Goal: Information Seeking & Learning: Compare options

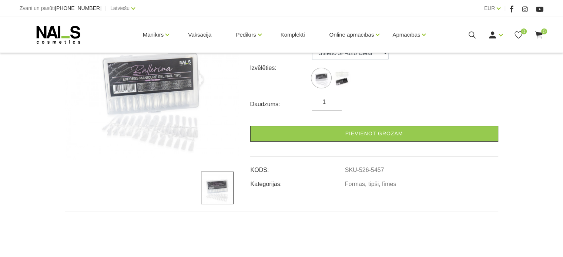
scroll to position [185, 0]
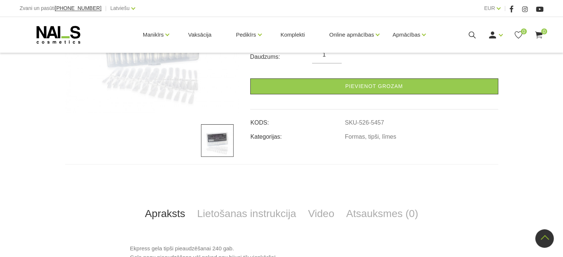
click at [166, 94] on img at bounding box center [152, 43] width 174 height 142
click at [217, 152] on img at bounding box center [217, 140] width 33 height 33
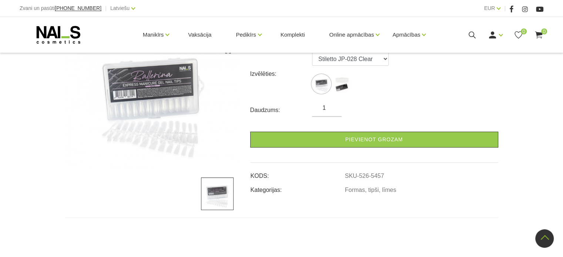
scroll to position [74, 0]
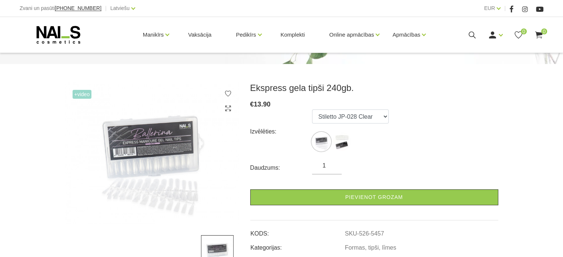
click at [348, 134] on label at bounding box center [341, 141] width 18 height 18
select select "5638"
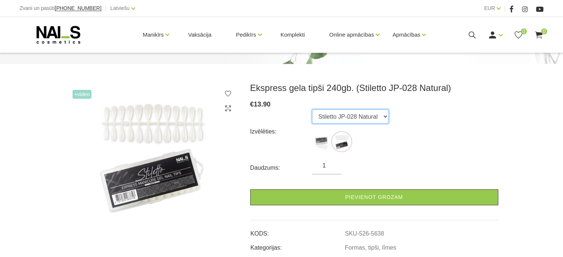
click at [380, 117] on select "Stiletto JP-028 Clear Stiletto JP-028 Natural" at bounding box center [350, 117] width 77 height 14
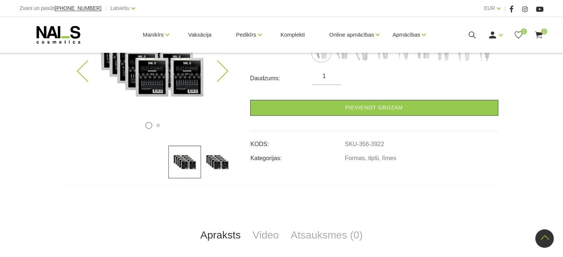
scroll to position [185, 0]
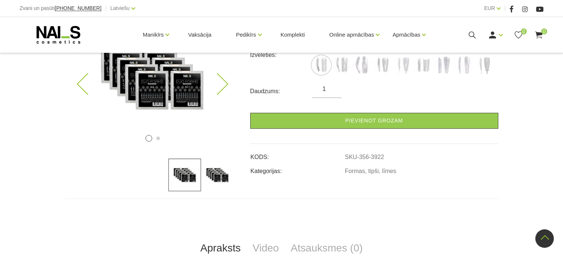
click at [172, 97] on img at bounding box center [152, 77] width 174 height 142
click at [155, 87] on img at bounding box center [152, 77] width 174 height 142
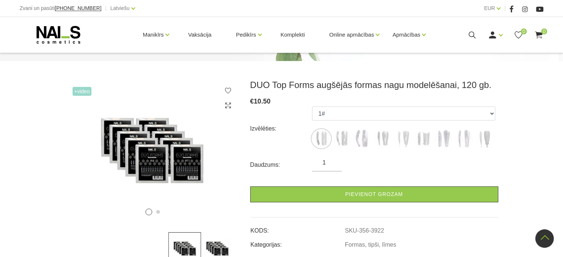
scroll to position [111, 0]
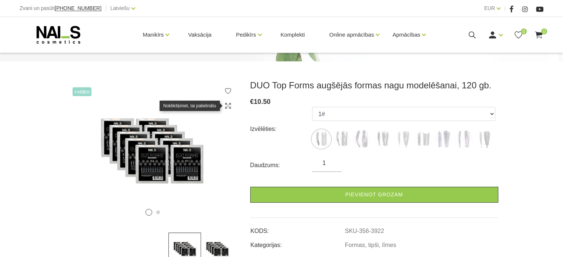
click at [229, 105] on use at bounding box center [228, 106] width 6 height 6
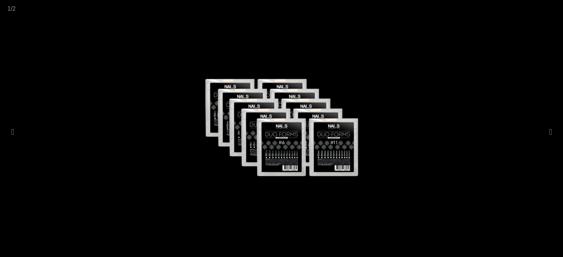
click at [502, 141] on div at bounding box center [281, 128] width 563 height 257
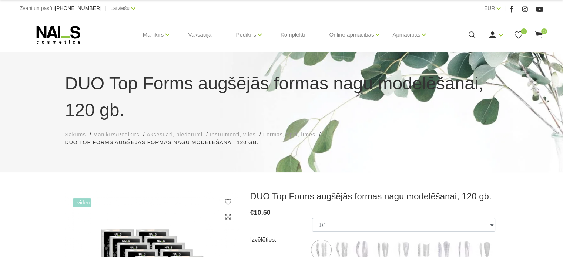
scroll to position [74, 0]
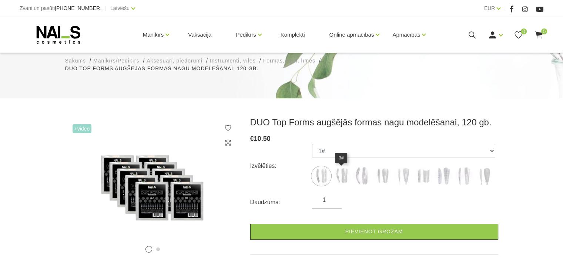
click at [339, 174] on img at bounding box center [341, 176] width 18 height 18
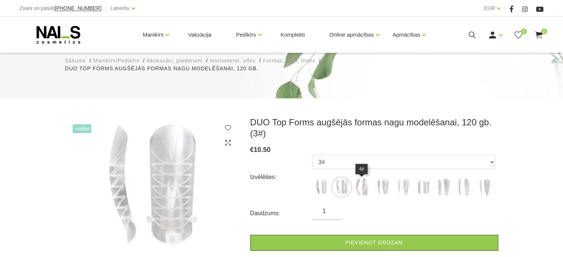
click at [364, 185] on img at bounding box center [362, 187] width 18 height 18
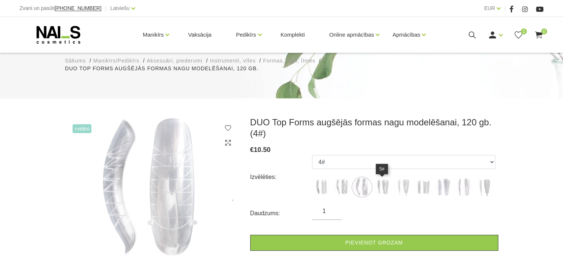
click at [381, 186] on img at bounding box center [382, 187] width 18 height 18
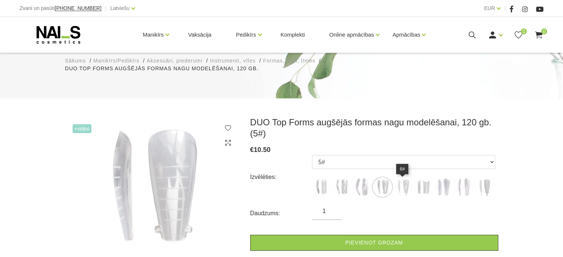
click at [407, 187] on img at bounding box center [402, 187] width 18 height 18
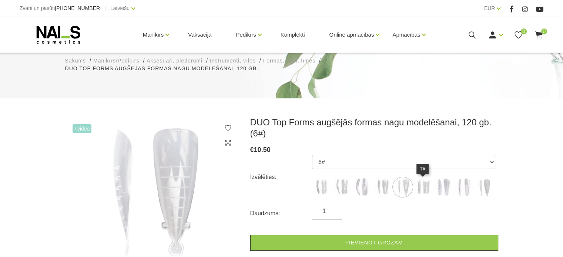
click at [425, 187] on img at bounding box center [423, 187] width 18 height 18
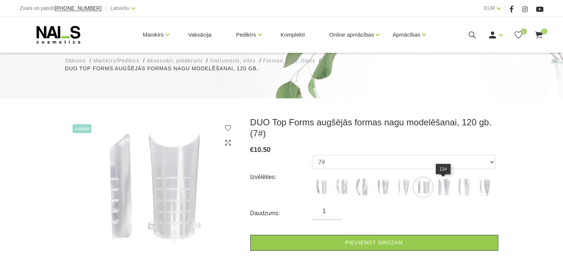
click at [442, 190] on img at bounding box center [443, 187] width 18 height 18
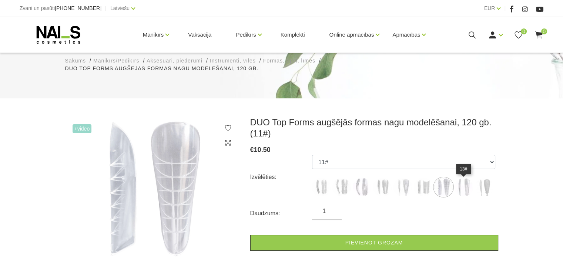
click at [468, 191] on img at bounding box center [463, 187] width 18 height 18
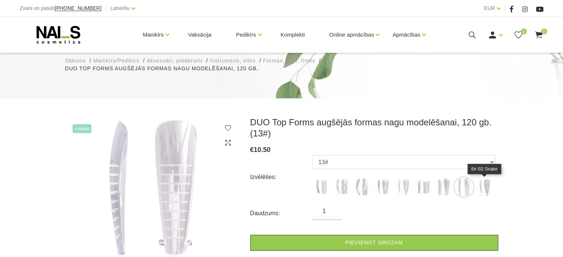
click at [489, 188] on img at bounding box center [484, 187] width 18 height 18
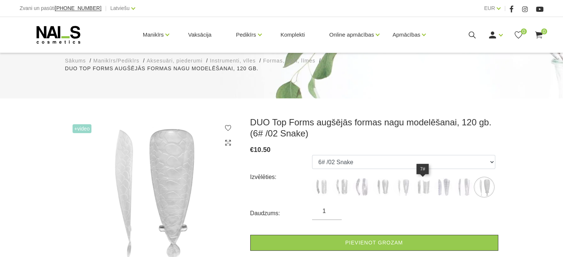
click at [428, 189] on img at bounding box center [423, 187] width 18 height 18
select select "5408"
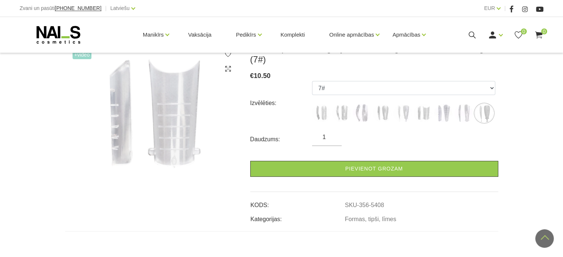
scroll to position [111, 0]
